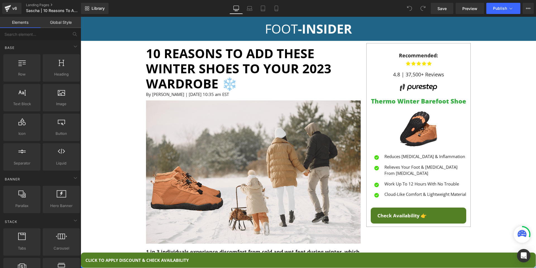
click at [265, 261] on link "CLICK TO APPLY DISCOUNT & CHECK AVAILABILITY" at bounding box center [308, 260] width 455 height 16
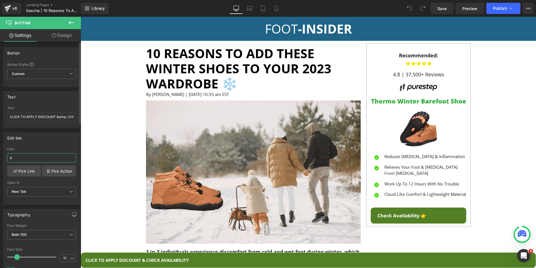
click at [27, 156] on input "#" at bounding box center [41, 157] width 69 height 9
paste input "[URL][DOMAIN_NAME]"
type input "[URL][DOMAIN_NAME]"
click at [34, 146] on div "Edit link [URL][DOMAIN_NAME] Link [URL][DOMAIN_NAME] Pick Link Pick Action Curr…" at bounding box center [41, 168] width 77 height 72
click at [273, 9] on link "Mobile" at bounding box center [276, 8] width 13 height 11
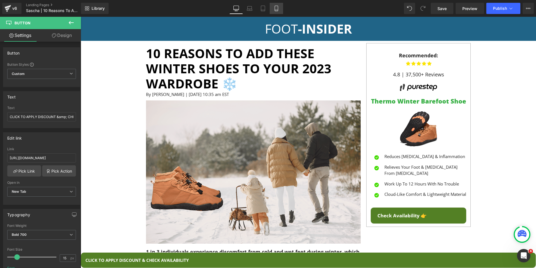
type input "100"
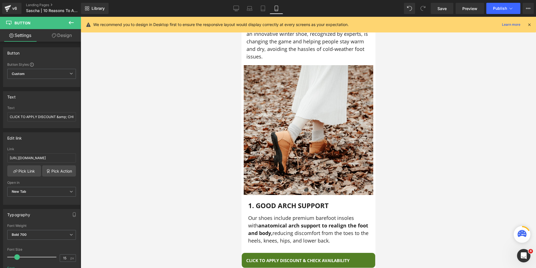
scroll to position [162, 0]
click at [258, 257] on span "CLICK TO APPLY DISCOUNT & CHECK AVAILABILITY" at bounding box center [297, 260] width 103 height 6
click at [264, 257] on span "CLICK TO APPLY DISCOUNT & CHECK AVAILABILITY" at bounding box center [297, 260] width 103 height 6
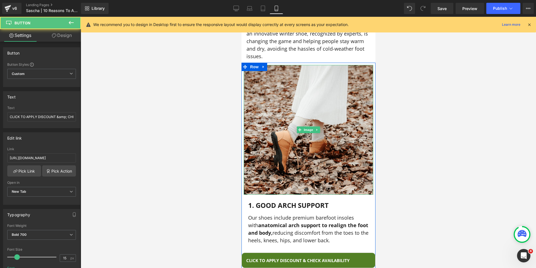
scroll to position [0, 0]
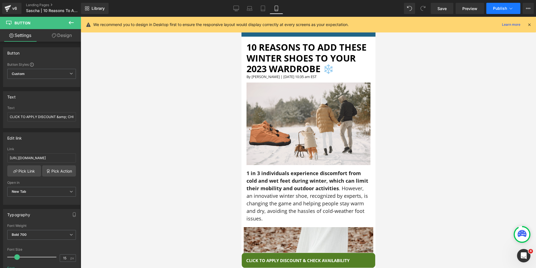
click at [510, 10] on icon at bounding box center [511, 9] width 6 height 6
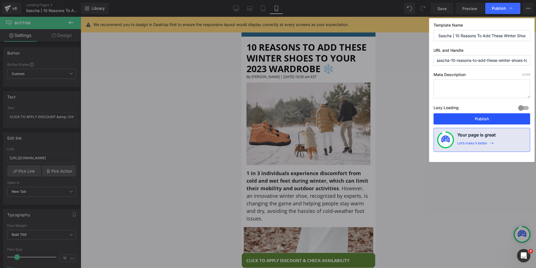
click at [480, 118] on button "Publish" at bounding box center [482, 118] width 97 height 11
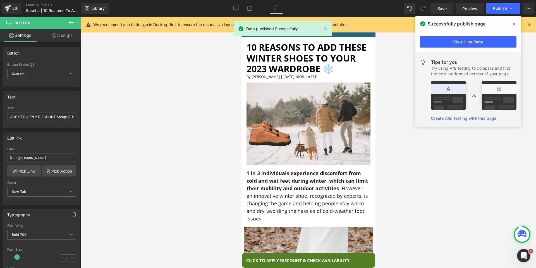
click at [527, 26] on icon at bounding box center [529, 24] width 5 height 5
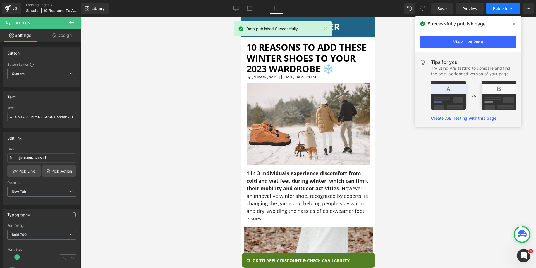
click at [515, 12] on button "Publish" at bounding box center [503, 8] width 34 height 11
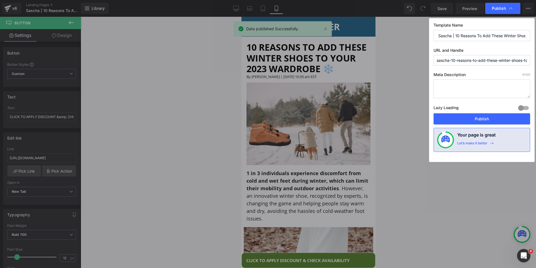
click at [521, 106] on div at bounding box center [523, 107] width 13 height 9
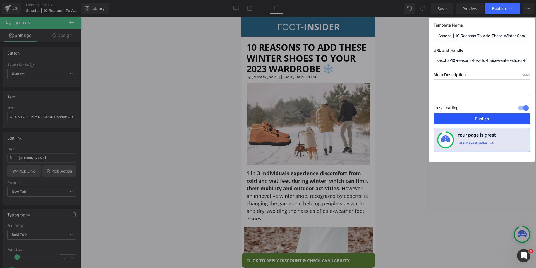
click at [499, 118] on button "Publish" at bounding box center [482, 118] width 97 height 11
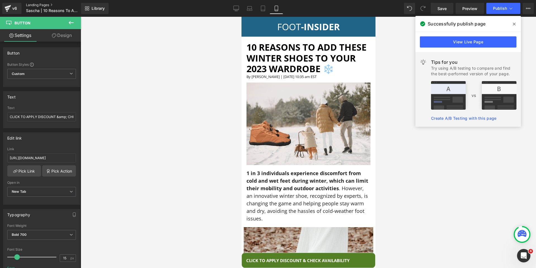
click at [44, 6] on link "Landing Pages" at bounding box center [58, 5] width 64 height 4
